Goal: Information Seeking & Learning: Learn about a topic

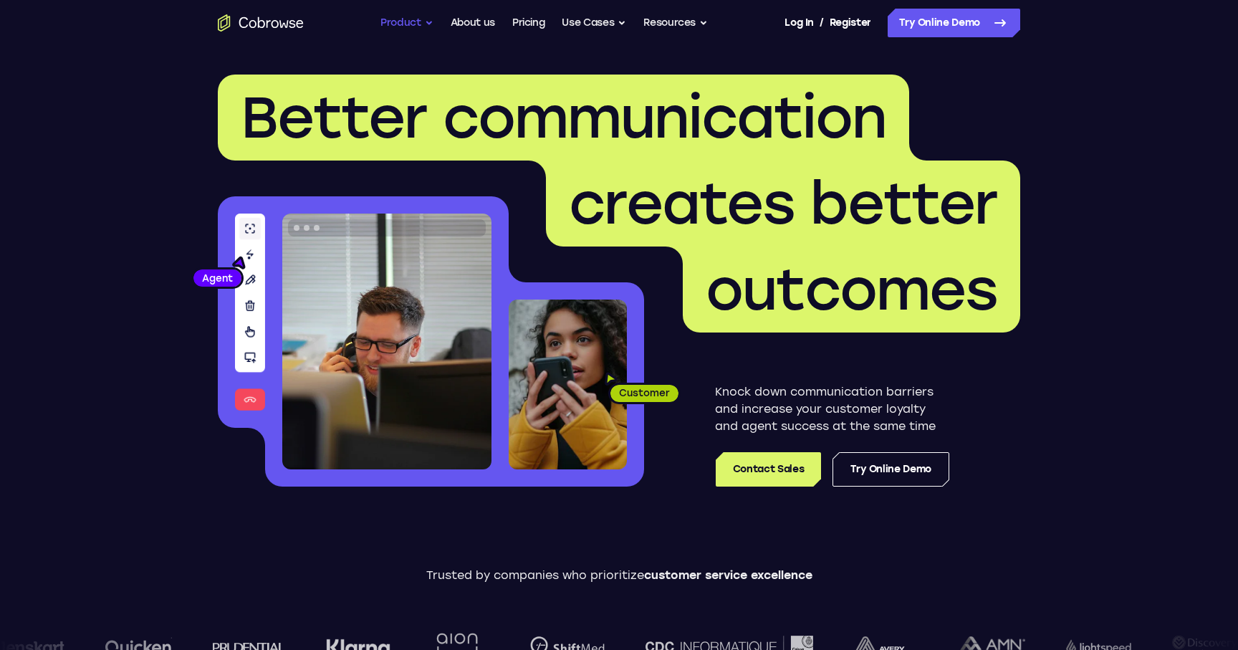
click at [411, 27] on button "Product" at bounding box center [407, 23] width 53 height 29
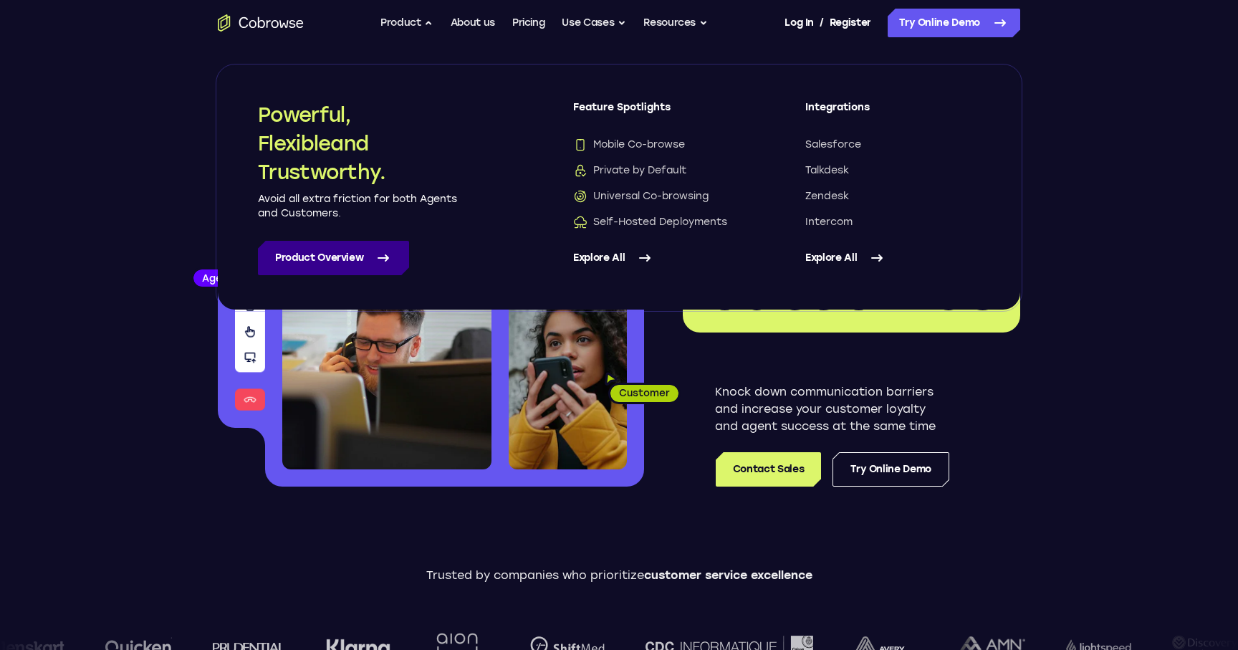
click at [343, 259] on link "Product Overview" at bounding box center [333, 258] width 151 height 34
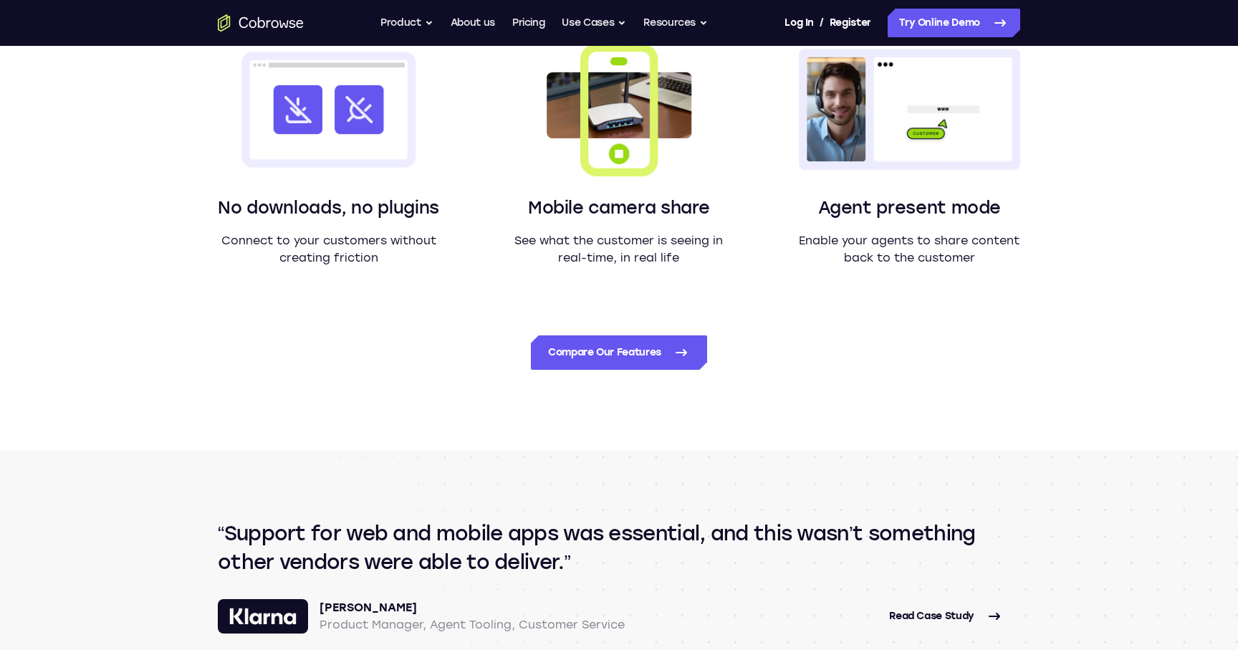
scroll to position [1456, 0]
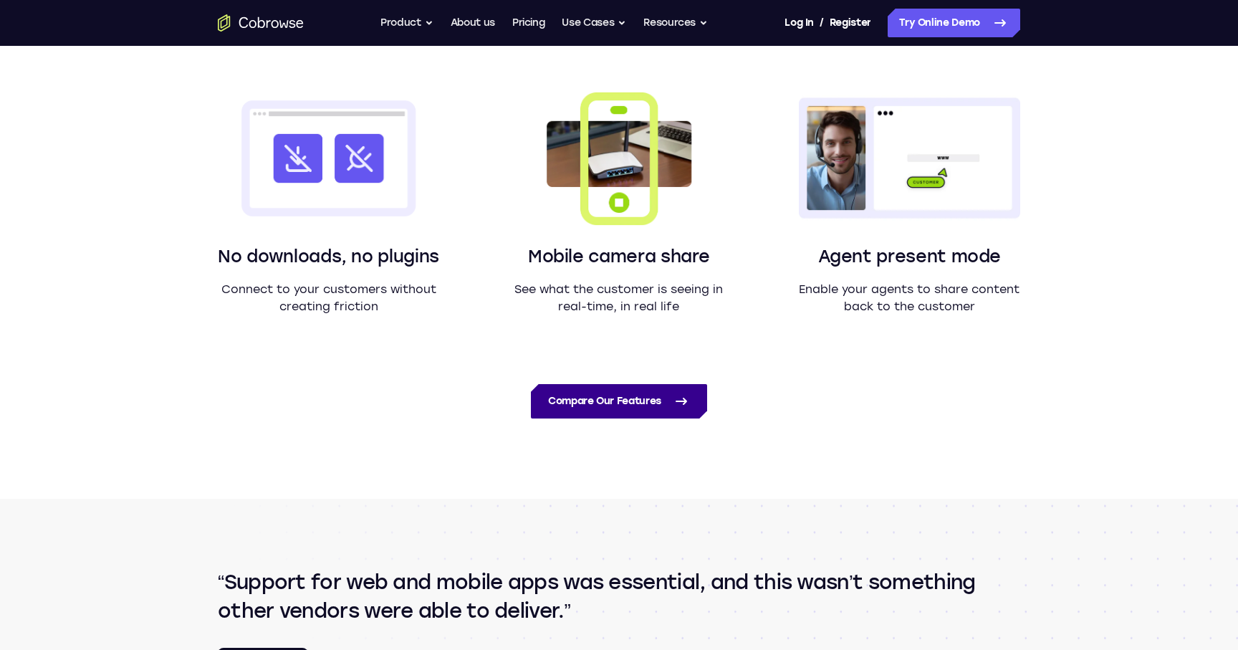
click at [617, 403] on link "Compare Our Features" at bounding box center [619, 401] width 176 height 34
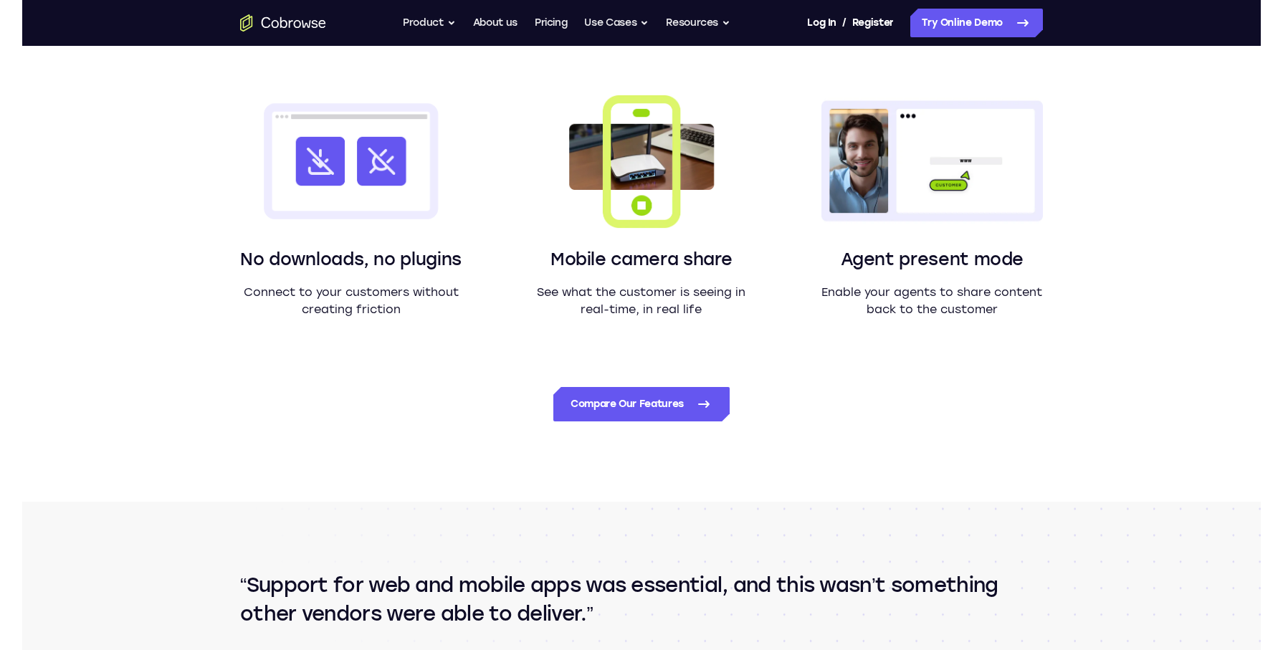
scroll to position [1275, 0]
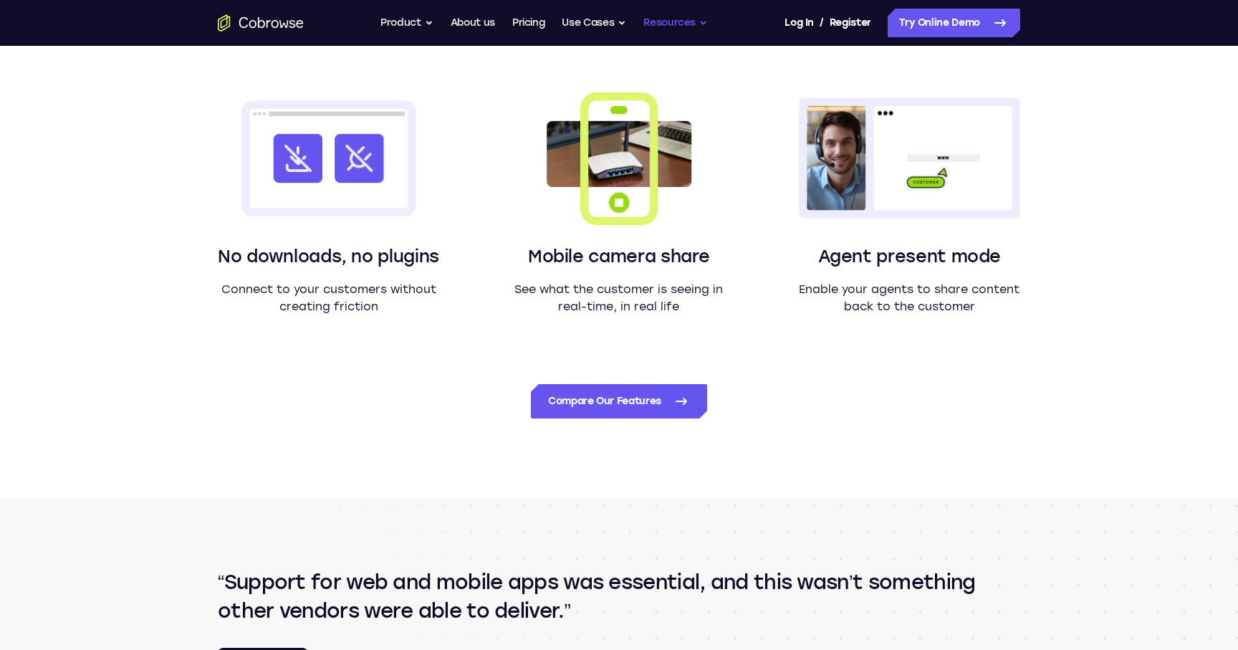
click at [700, 25] on button "Resources" at bounding box center [676, 23] width 64 height 29
